Goal: Information Seeking & Learning: Stay updated

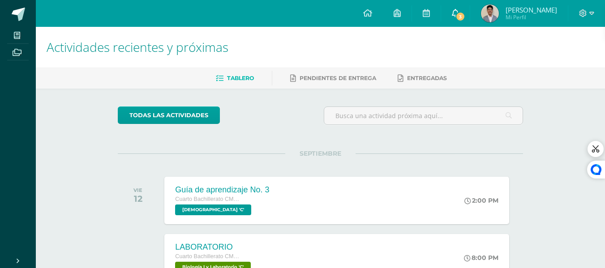
click at [459, 11] on icon at bounding box center [455, 13] width 7 height 8
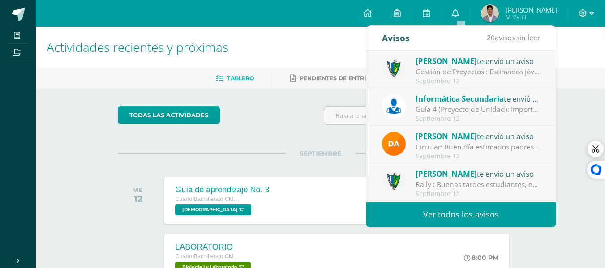
click at [431, 110] on div "Guía 4 (Proyecto de Unidad): Importante: La siguiente tarea se recibirá según l…" at bounding box center [477, 109] width 124 height 10
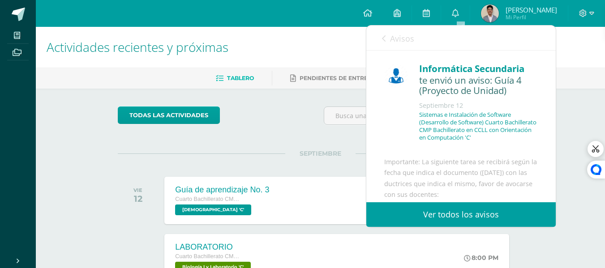
drag, startPoint x: 425, startPoint y: 116, endPoint x: 406, endPoint y: 120, distance: 19.7
click at [406, 120] on div "Informática Secundaria te envió un aviso: Guía 4 (Proyecto de Unidad) [DATE] Si…" at bounding box center [461, 105] width 154 height 90
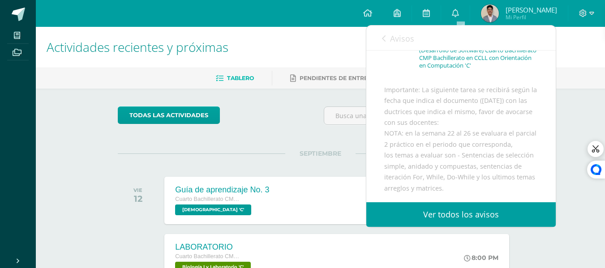
scroll to position [200, 0]
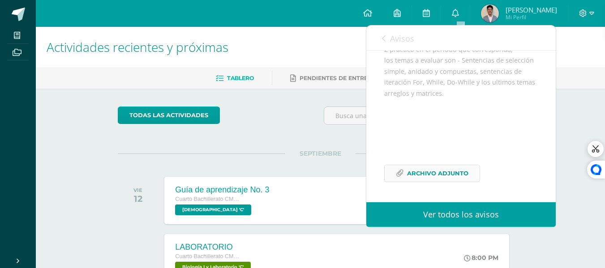
click at [414, 170] on span "Archivo Adjunto" at bounding box center [437, 173] width 61 height 17
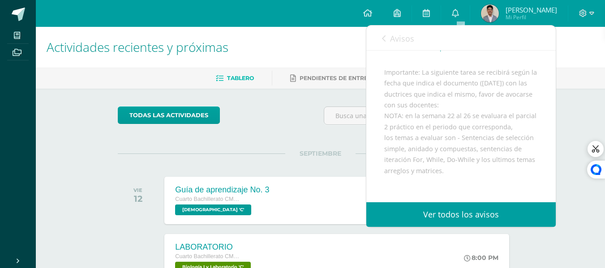
scroll to position [134, 0]
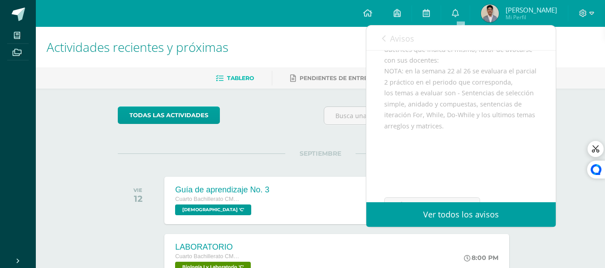
click at [388, 45] on link "Avisos" at bounding box center [398, 39] width 32 height 26
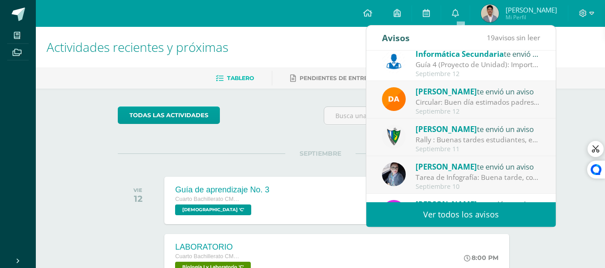
scroll to position [0, 0]
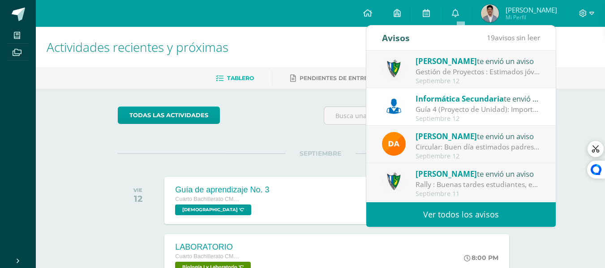
click at [437, 75] on div "Gestión de Proyectos : Estimados jóvenes, es un gusto saludarlos. Debido a que …" at bounding box center [477, 72] width 124 height 10
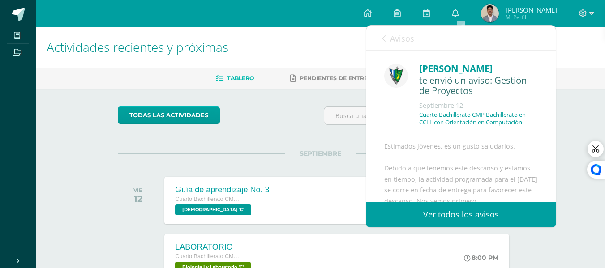
click at [396, 41] on span "Avisos" at bounding box center [402, 38] width 24 height 11
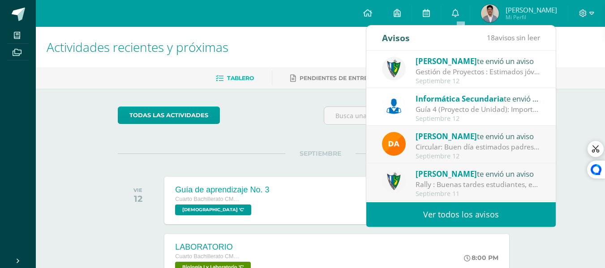
click at [432, 143] on div "Circular: Buen día estimados padres de familia, por este medio les envío un cor…" at bounding box center [477, 147] width 124 height 10
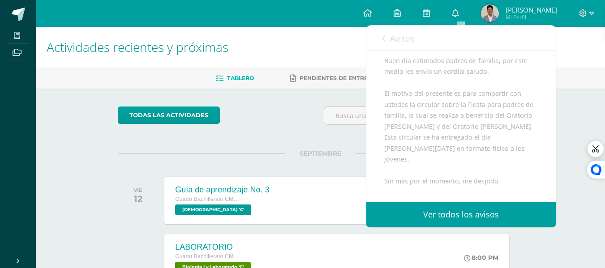
scroll to position [90, 0]
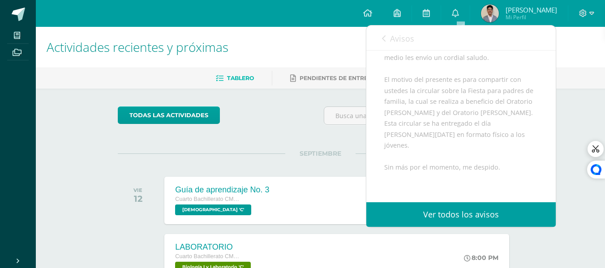
click at [396, 46] on link "Avisos" at bounding box center [398, 39] width 32 height 26
